Goal: Transaction & Acquisition: Book appointment/travel/reservation

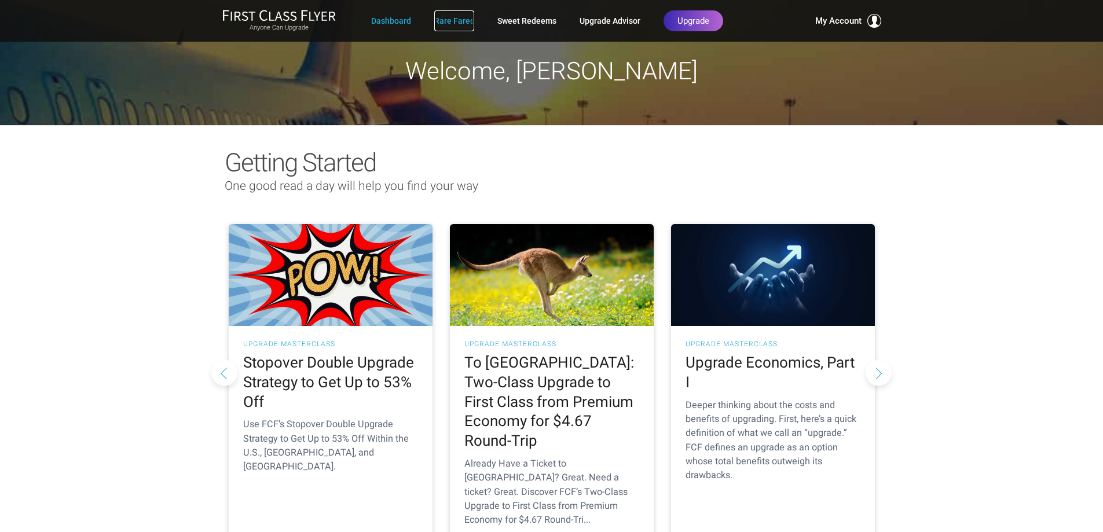
click at [451, 19] on link "Rare Fares" at bounding box center [454, 20] width 40 height 21
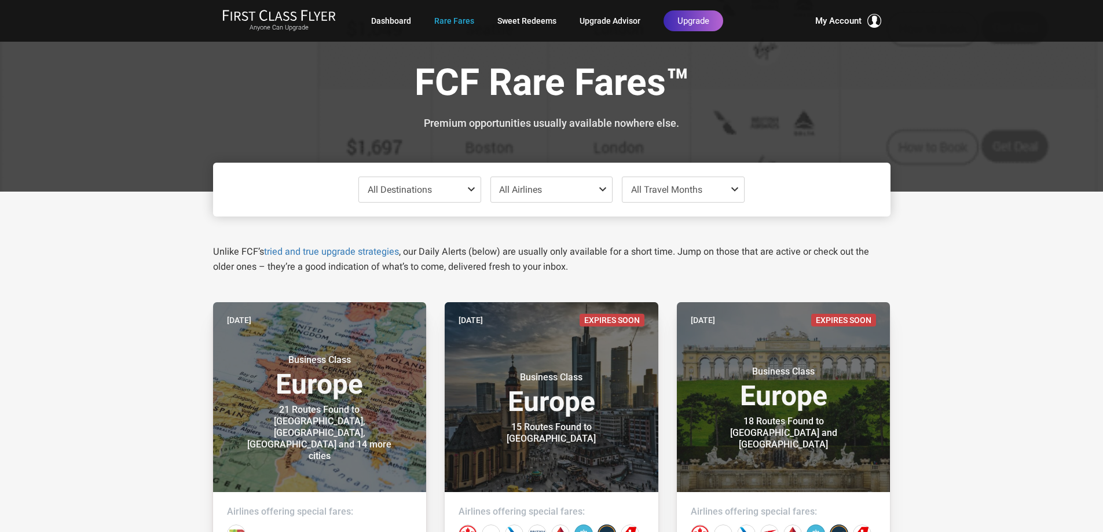
click at [473, 189] on span at bounding box center [474, 189] width 14 height 9
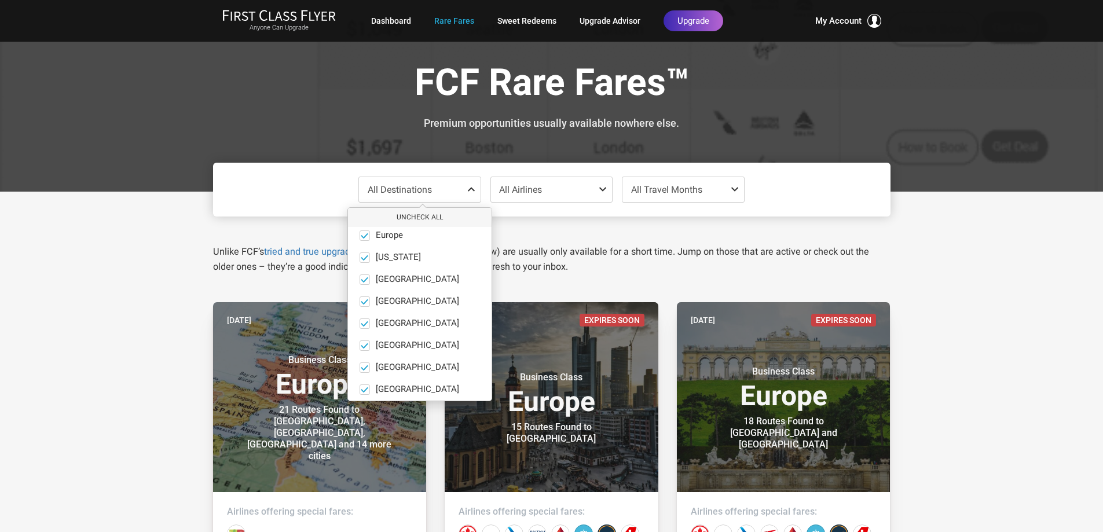
scroll to position [80, 0]
click at [462, 359] on button "only" at bounding box center [470, 362] width 16 height 10
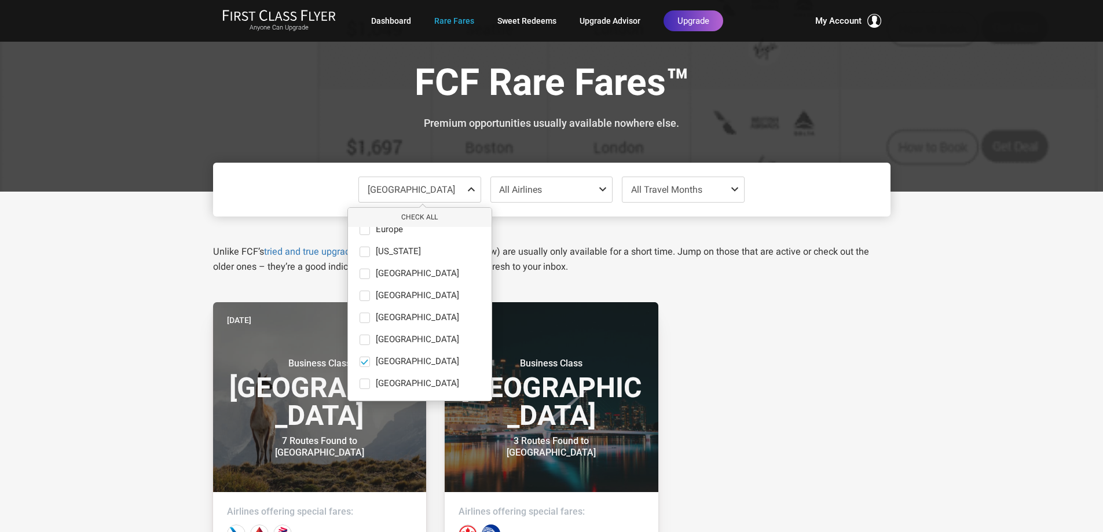
click at [733, 189] on span at bounding box center [737, 189] width 14 height 9
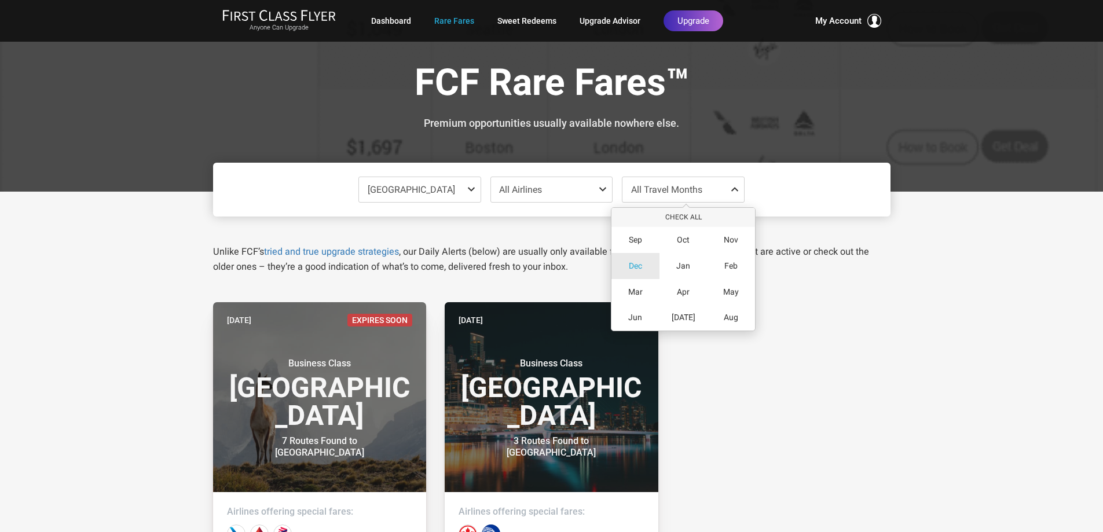
click at [641, 261] on span "Dec" at bounding box center [635, 266] width 13 height 10
click at [603, 369] on small "Business Class" at bounding box center [551, 364] width 145 height 12
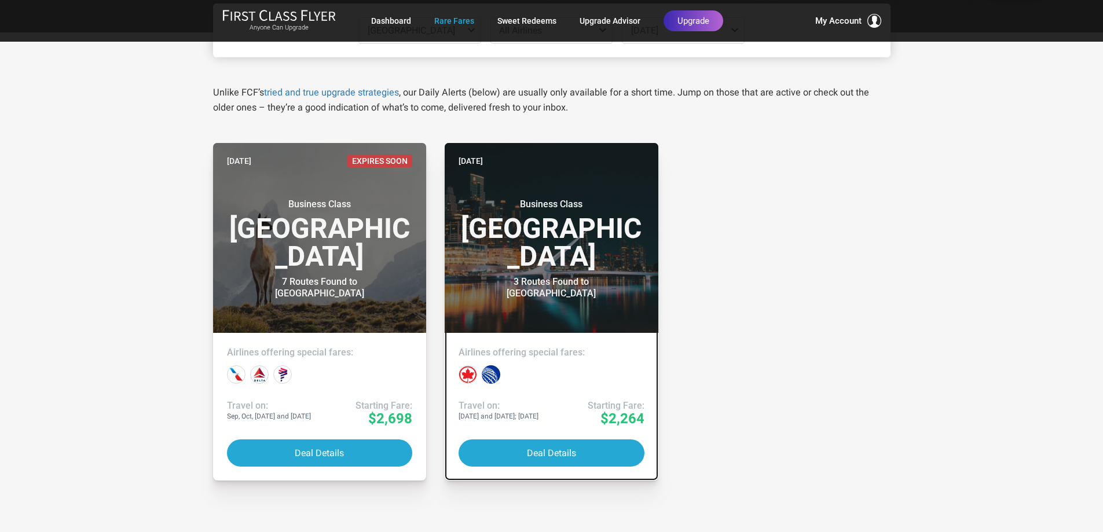
scroll to position [116, 0]
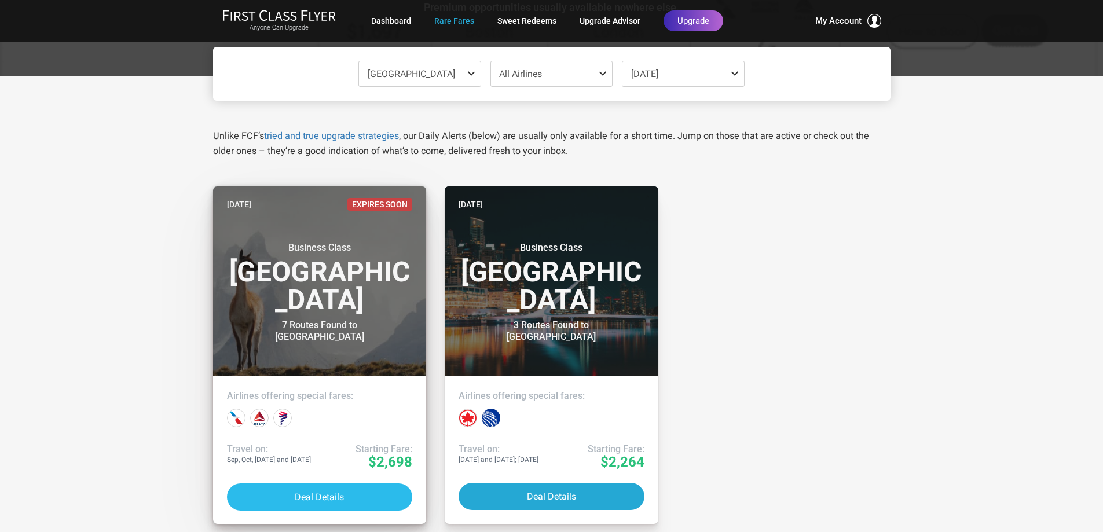
click at [354, 486] on button "Deal Details" at bounding box center [320, 496] width 186 height 27
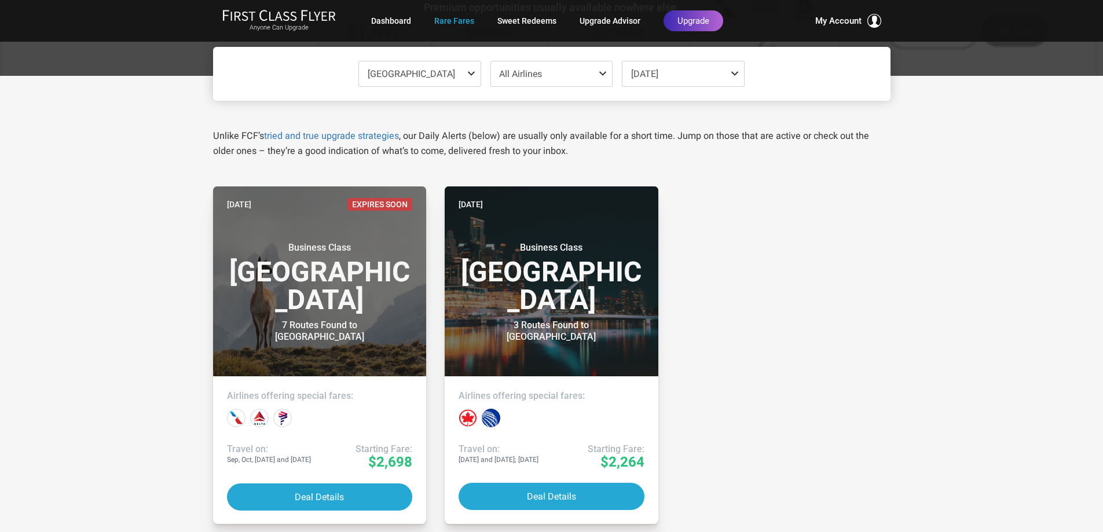
scroll to position [0, 0]
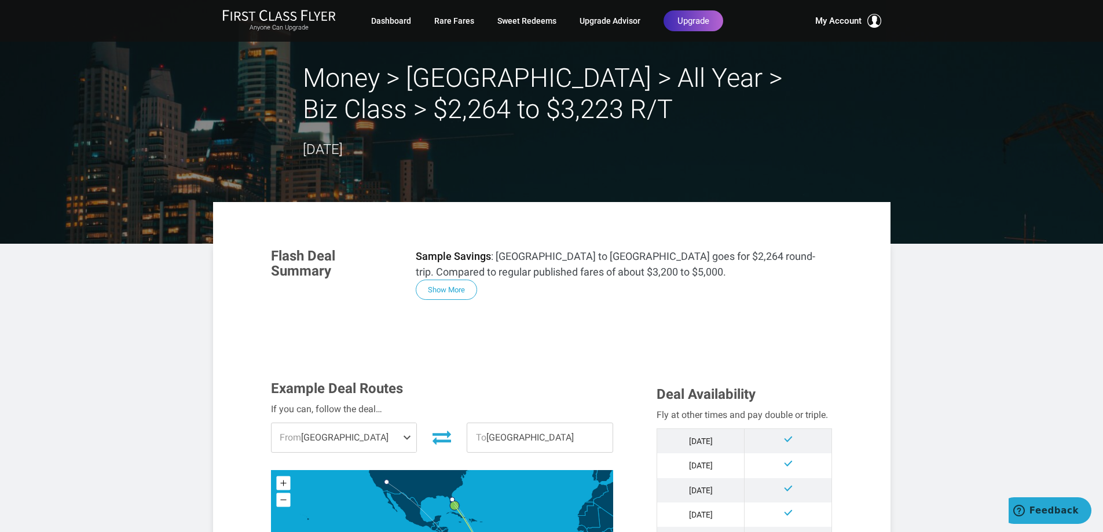
click at [405, 438] on span at bounding box center [409, 437] width 14 height 29
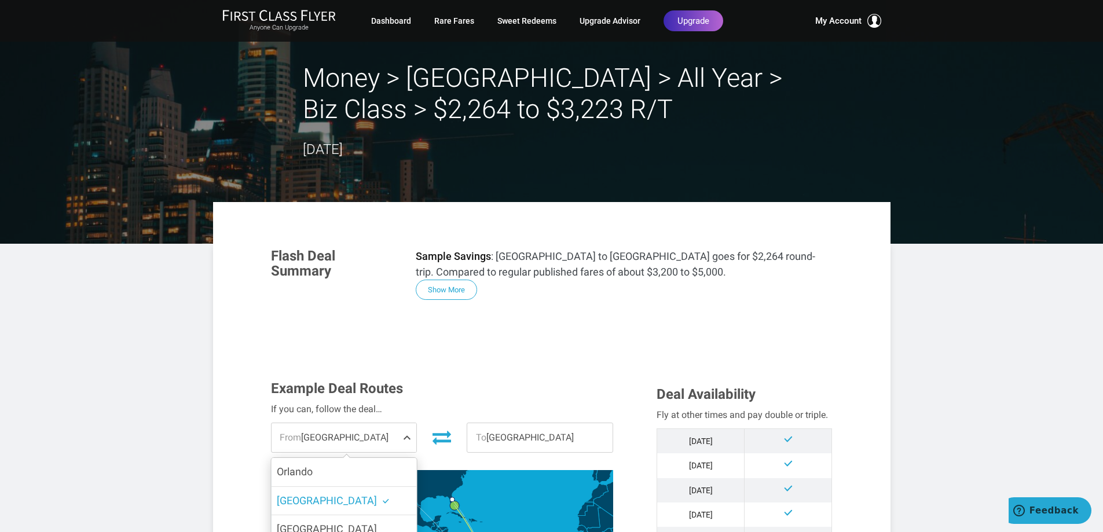
click at [578, 164] on header "Money > Buenos Aires > All Year > Biz Class > $2,264 to $3,223 R/T July 31, 2025" at bounding box center [551, 122] width 1103 height 244
